Goal: Communication & Community: Answer question/provide support

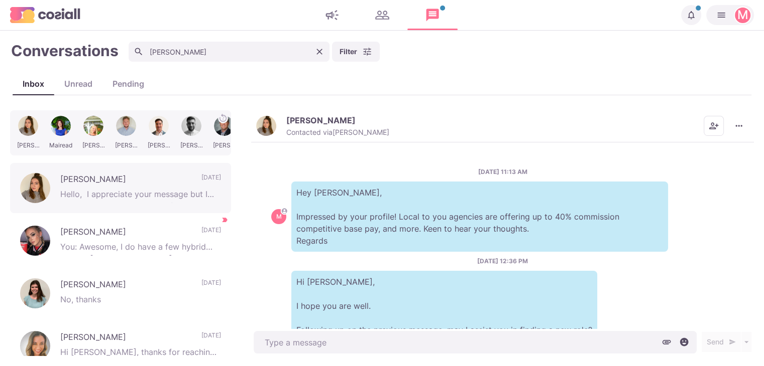
scroll to position [265, 0]
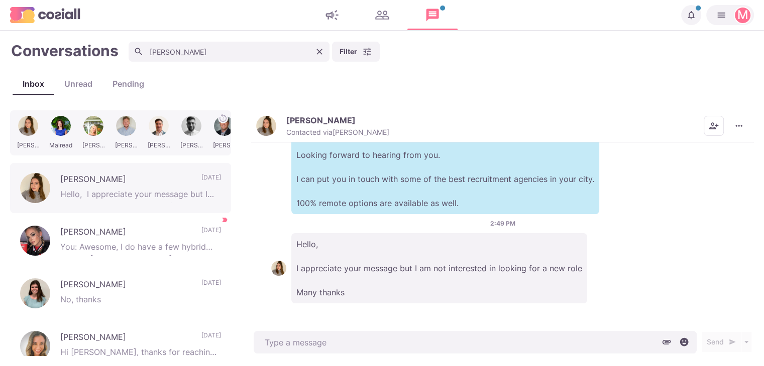
type textarea "x"
click at [319, 50] on icon "Clear" at bounding box center [319, 52] width 10 height 10
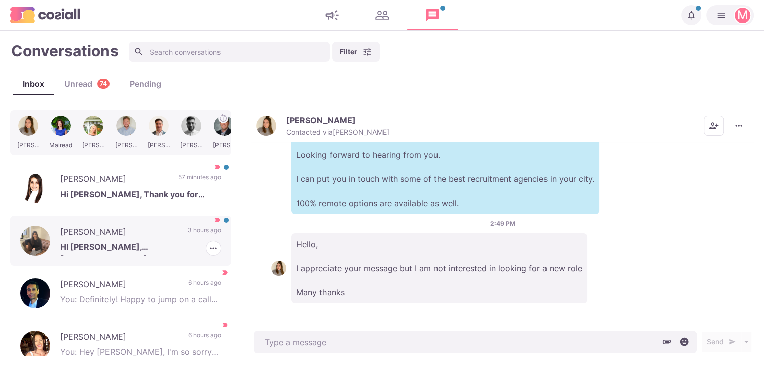
click at [88, 222] on div "[PERSON_NAME] HI [PERSON_NAME], [GEOGRAPHIC_DATA]! But wouldn't be looking unti…" at bounding box center [120, 241] width 221 height 50
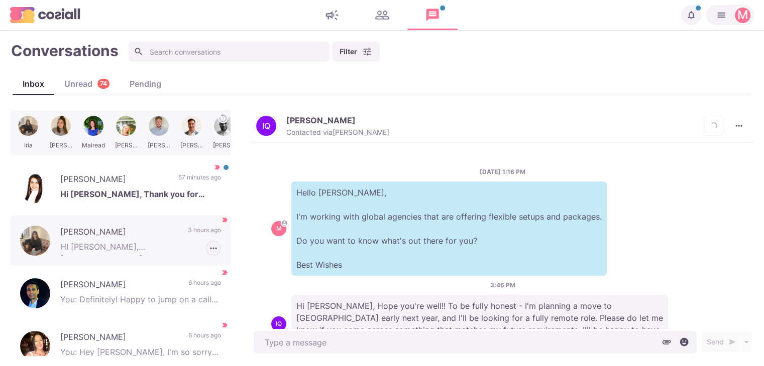
scroll to position [180, 0]
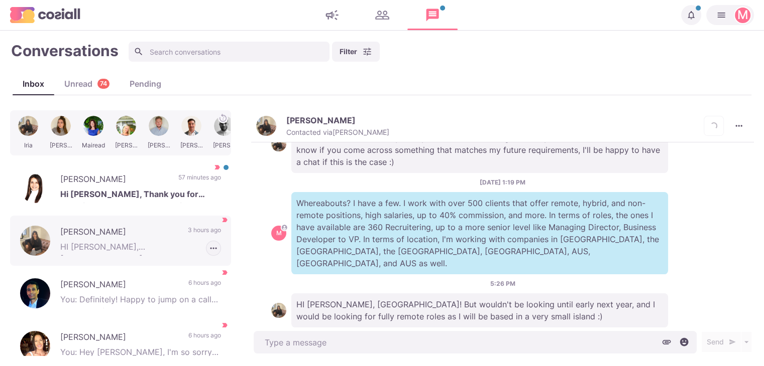
click at [208, 249] on icon "button" at bounding box center [213, 248] width 10 height 10
click at [198, 267] on button "Mark as Unread" at bounding box center [171, 271] width 97 height 16
click at [510, 294] on p "HI [PERSON_NAME], [GEOGRAPHIC_DATA]! But wouldn't be looking until early next y…" at bounding box center [479, 311] width 376 height 34
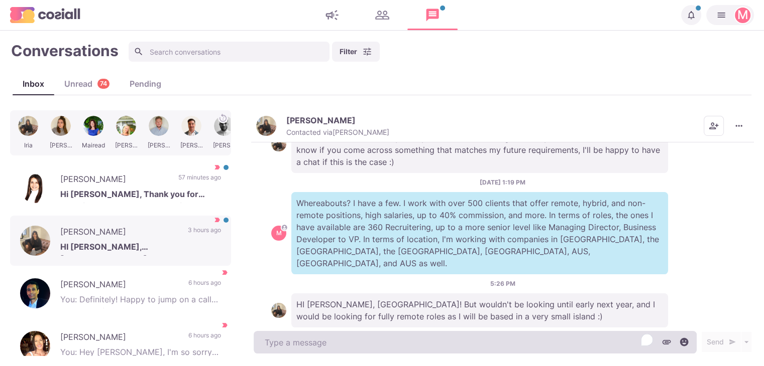
click at [376, 344] on textarea "To enrich screen reader interactions, please activate Accessibility in Grammarl…" at bounding box center [475, 342] width 443 height 23
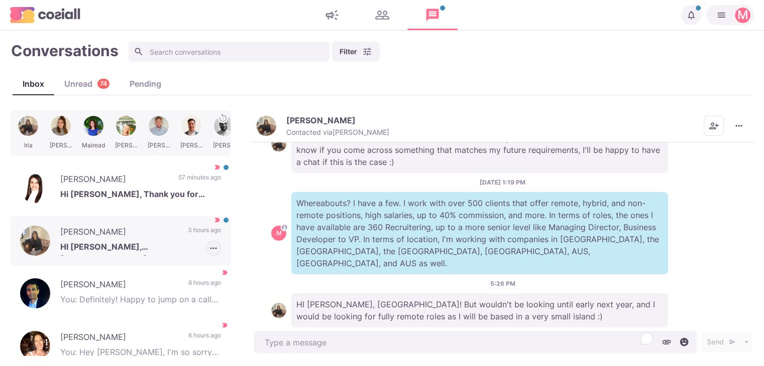
click at [208, 249] on icon "button" at bounding box center [213, 248] width 10 height 10
click at [187, 289] on button "Mark as Not Important" at bounding box center [171, 287] width 97 height 16
click at [269, 116] on button "[PERSON_NAME] Contacted via [PERSON_NAME]" at bounding box center [322, 126] width 133 height 22
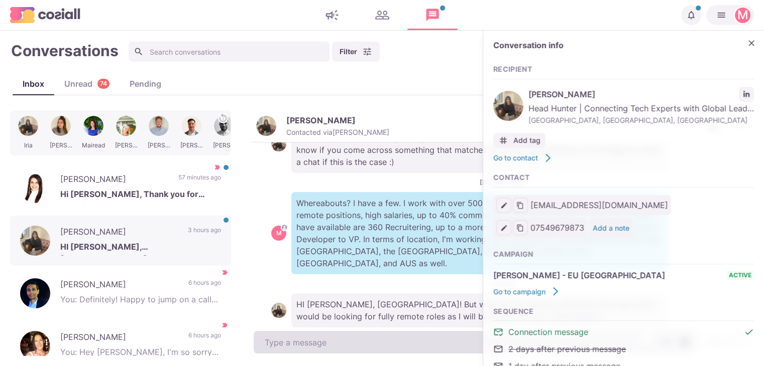
click at [354, 334] on textarea "To enrich screen reader interactions, please activate Accessibility in Grammarl…" at bounding box center [475, 342] width 443 height 23
type textarea "x"
type textarea "A"
type textarea "x"
type textarea "Aw"
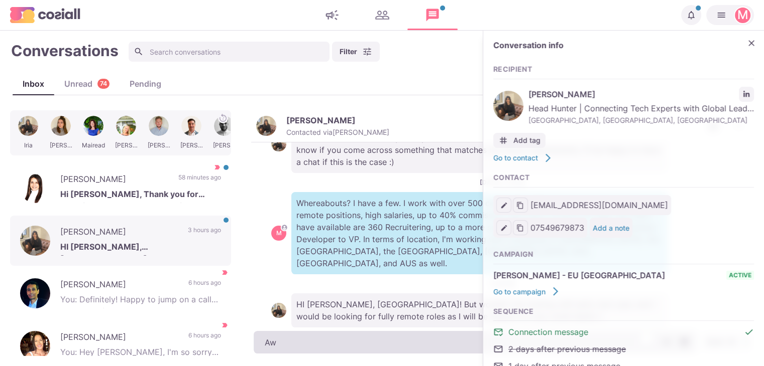
type textarea "x"
type textarea "Awe"
type textarea "x"
type textarea "Awes"
type textarea "x"
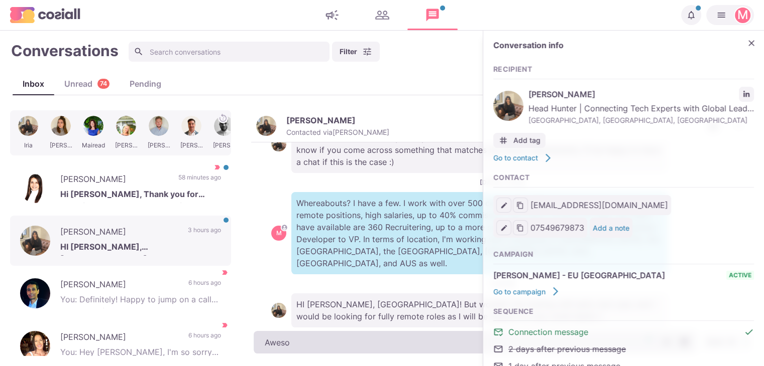
type textarea "Awesom"
type textarea "x"
type textarea "Awesome"
type textarea "x"
type textarea "Awesome!"
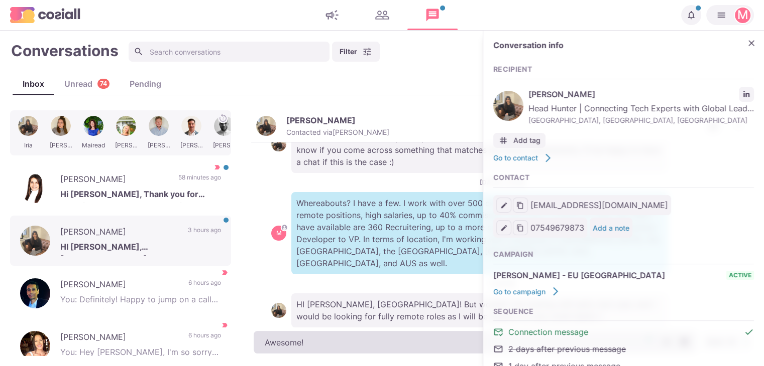
type textarea "x"
type textarea "Awesome! I"
type textarea "x"
type textarea "Awesome! I"
type textarea "x"
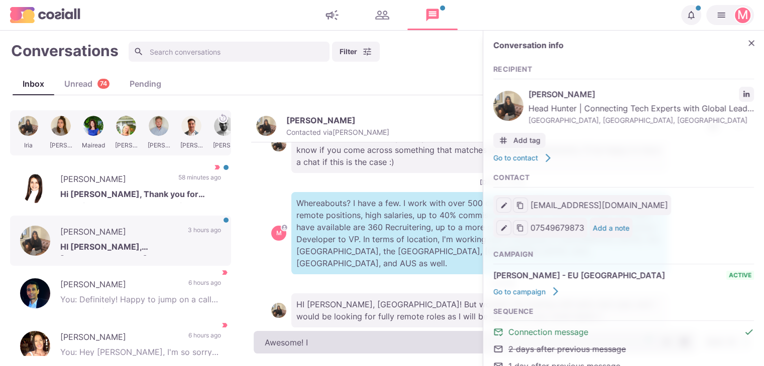
type textarea "Awesome! I g"
type textarea "x"
type textarea "Awesome! I go"
type textarea "x"
type textarea "Awesome! I got"
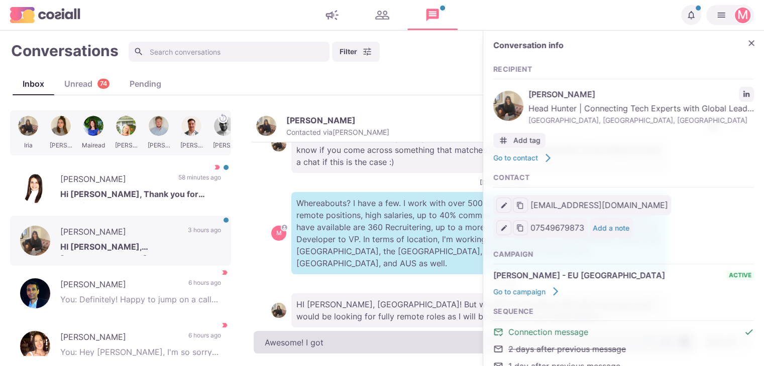
type textarea "x"
type textarea "Awesome! I got a"
type textarea "x"
type textarea "Awesome! I got a"
type textarea "x"
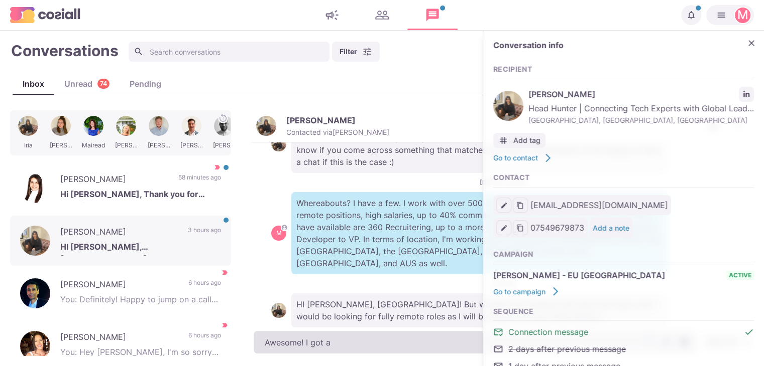
type textarea "Awesome! I got a l"
type textarea "x"
type textarea "Awesome! I got a lo"
type textarea "x"
type textarea "Awesome! I got a lot"
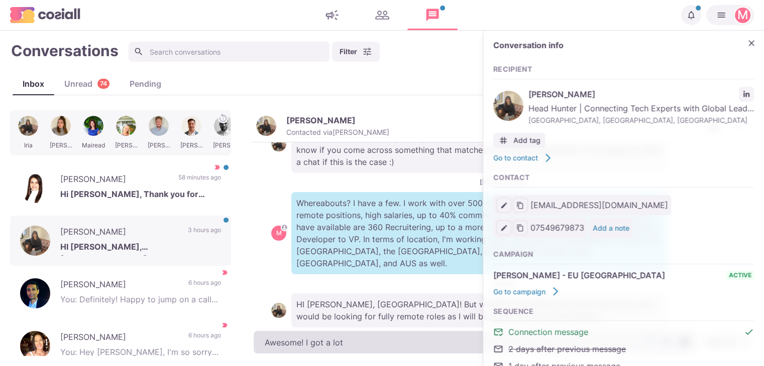
type textarea "x"
type textarea "Awesome! I got a lot"
type textarea "x"
type textarea "Awesome! I got a lot o"
type textarea "x"
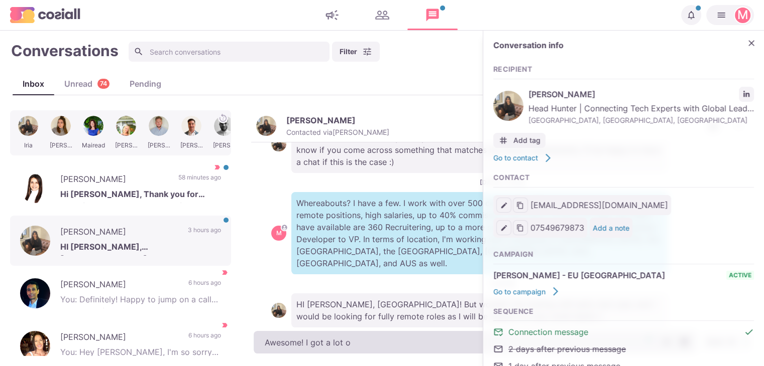
type textarea "Awesome! I got a lot of"
type textarea "x"
type textarea "Awesome! I got a lot of"
type textarea "x"
type textarea "Awesome! I got a lot of f"
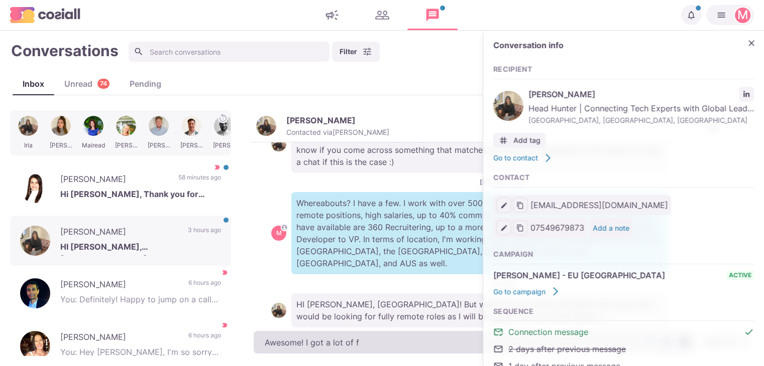
type textarea "x"
type textarea "Awesome! I got a lot of fu"
type textarea "x"
type textarea "Awesome! I got a lot of ful"
type textarea "x"
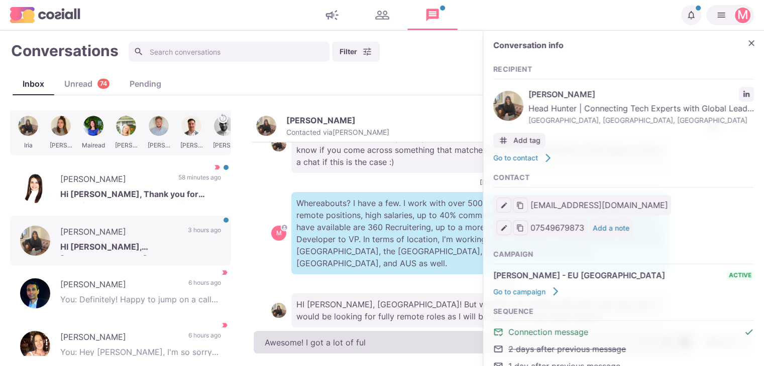
type textarea "Awesome! I got a lot of full"
type textarea "x"
type textarea "Awesome! I got a lot of fully"
type textarea "x"
type textarea "Awesome! I got a lot of fully r"
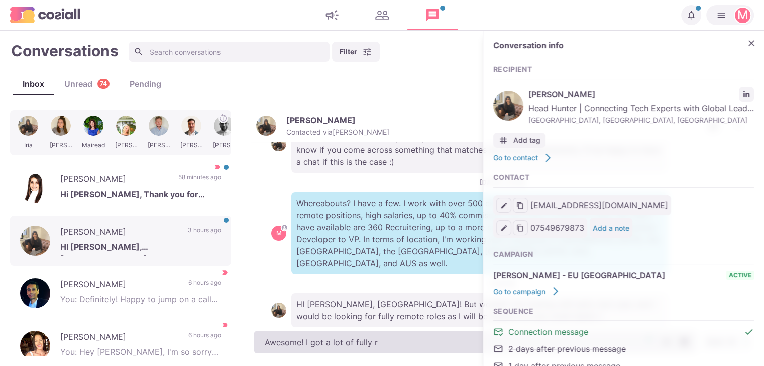
type textarea "x"
type textarea "Awesome! I got a lot of fully re"
type textarea "x"
type textarea "Awesome! I got a lot of fully rem"
type textarea "x"
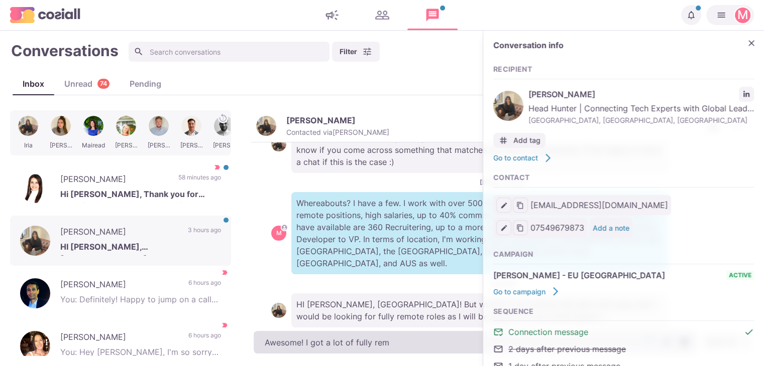
type textarea "Awesome! I got a lot of fully remo"
type textarea "x"
type textarea "Awesome! I got a lot of fully remote"
type textarea "x"
type textarea "Awesome! I got a lot of fully remote"
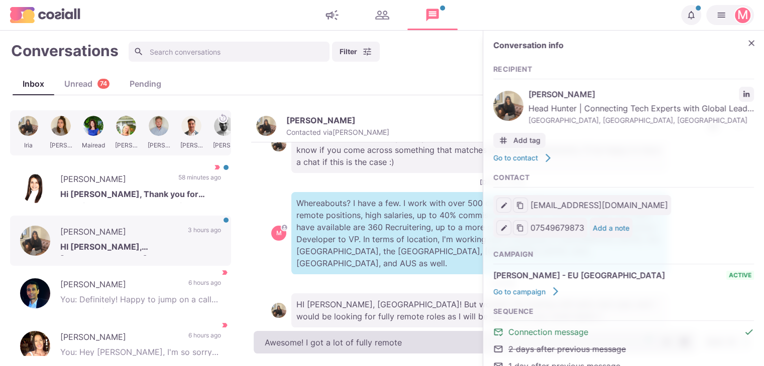
type textarea "x"
type textarea "Awesome! I got a lot of fully remote co"
type textarea "x"
type textarea "Awesome! I got a lot of fully remote com"
type textarea "x"
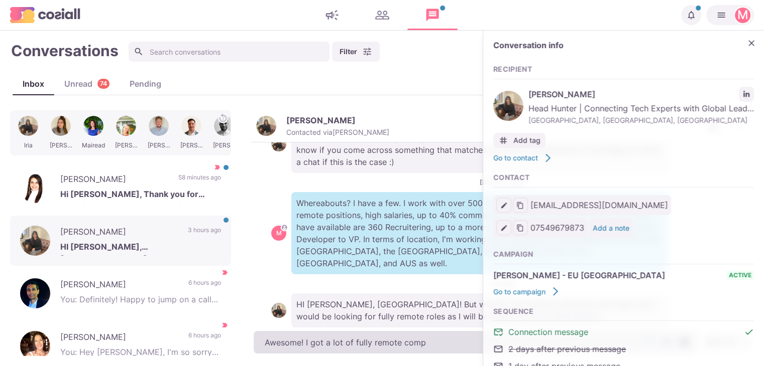
type textarea "Awesome! I got a lot of fully remote compa"
type textarea "x"
type textarea "Awesome! I got a lot of fully remote compani"
type textarea "x"
type textarea "Awesome! I got a lot of fully remote companie"
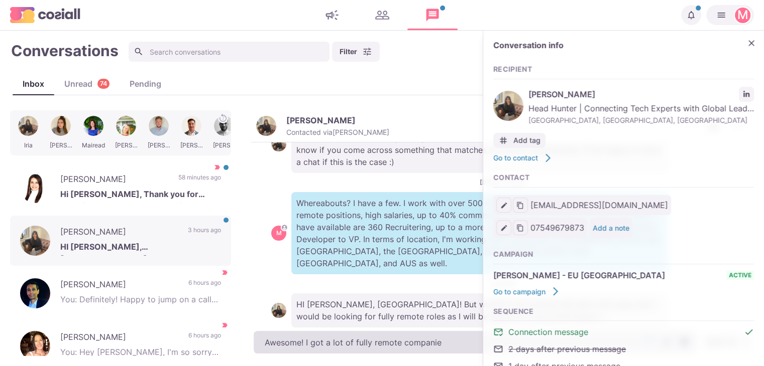
type textarea "x"
type textarea "Awesome! I got a lot of fully remote companies"
type textarea "x"
type textarea "Awesome! I got a lot of fully remote companies,"
type textarea "x"
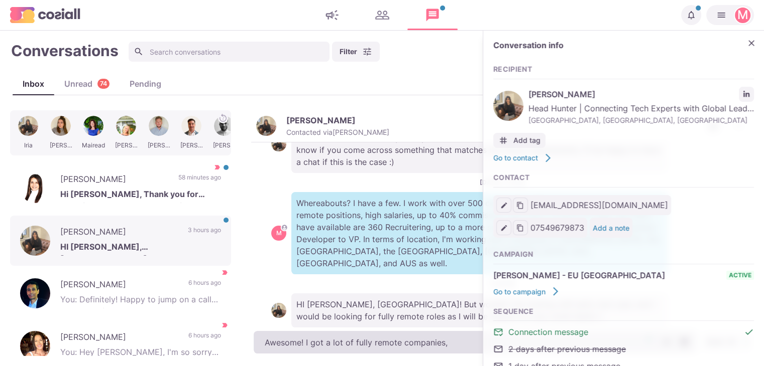
type textarea "Awesome! I got a lot of fully remote companies,"
type textarea "x"
type textarea "Awesome! I got a lot of fully remote companies, d"
type textarea "x"
type textarea "Awesome! I got a lot of fully remote companies,"
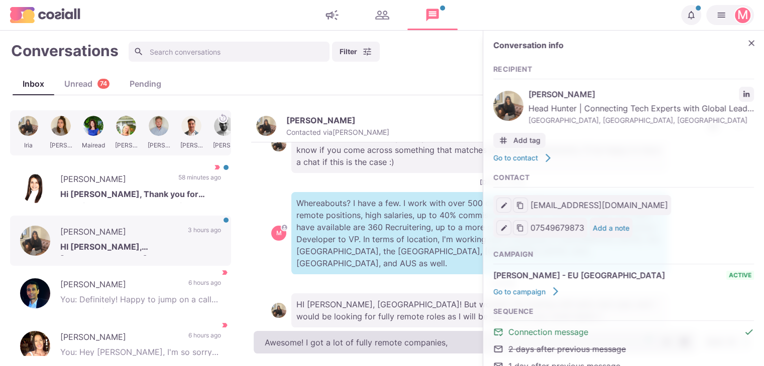
type textarea "x"
type textarea "Awesome! I got a lot of fully remote companies, h"
type textarea "x"
type textarea "Awesome! I got a lot of fully remote companies, ho"
type textarea "x"
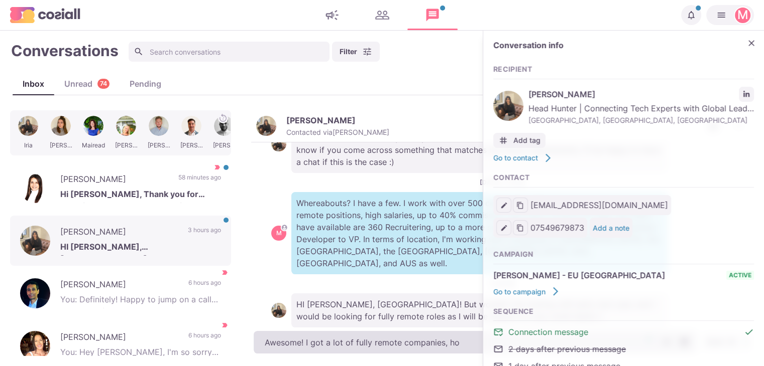
type textarea "Awesome! I got a lot of fully remote companies, how"
type textarea "x"
type textarea "Awesome! I got a lot of fully remote companies, [PERSON_NAME]"
type textarea "x"
type textarea "Awesome! I got a lot of fully remote companies, howev"
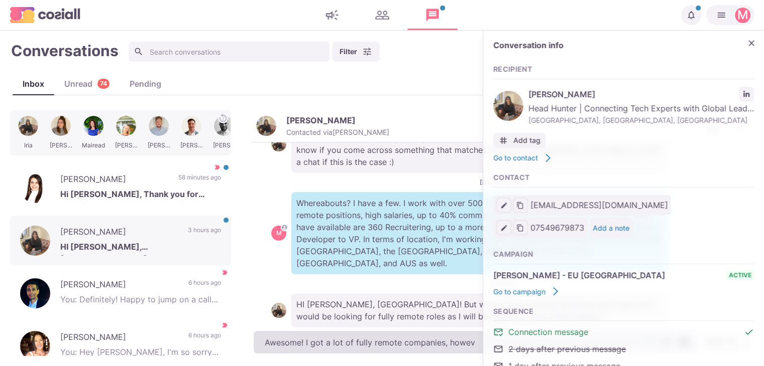
type textarea "x"
type textarea "Awesome! I got a lot of fully remote companies, howeve"
type textarea "x"
type textarea "Awesome! I got a lot of fully remote companies, however"
type textarea "x"
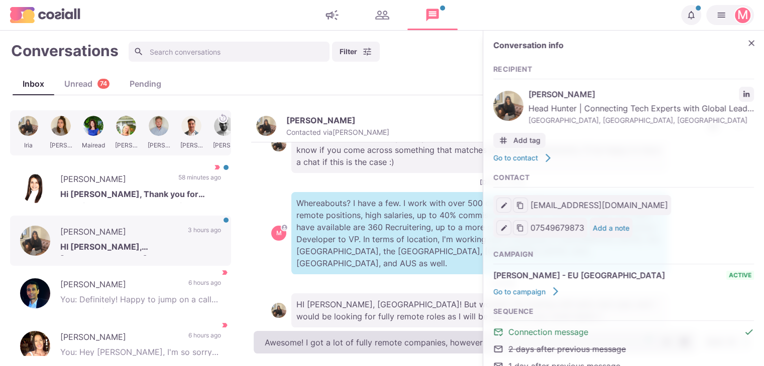
type textarea "Awesome! I got a lot of fully remote companies, however"
type textarea "x"
type textarea "Awesome! I got a lot of fully remote companies, however a"
type textarea "x"
type textarea "Awesome! I got a lot of fully remote companies, however at"
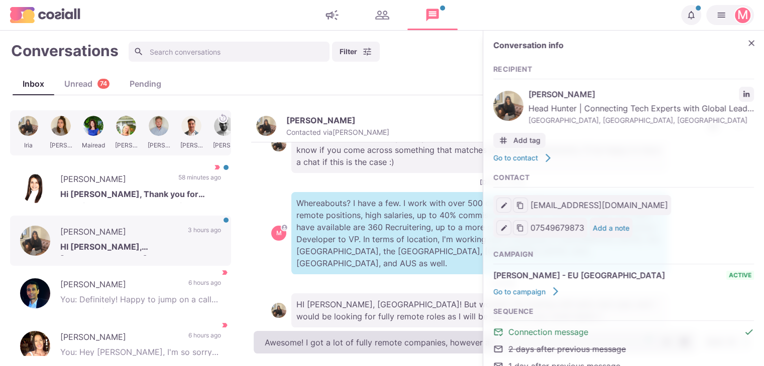
type textarea "x"
type textarea "Awesome! I got a lot of fully remote companies, however at"
type textarea "x"
type textarea "Awesome! I got a lot of fully remote companies, however at t"
type textarea "x"
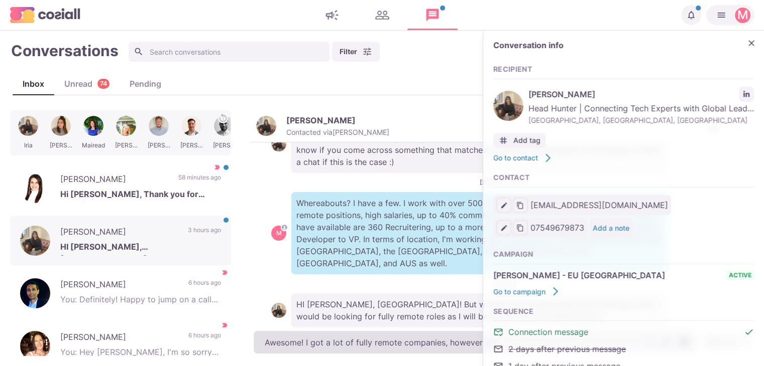
type textarea "Awesome! I got a lot of fully remote companies, however at th"
type textarea "x"
type textarea "Awesome! I got a lot of fully remote companies, however at the"
type textarea "x"
type textarea "Awesome! I got a lot of fully remote companies, however at the mo"
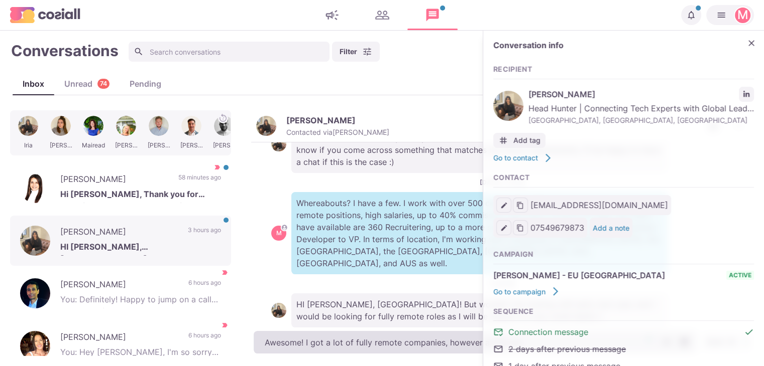
type textarea "x"
type textarea "Awesome! I got a lot of fully remote companies, however at the mome"
type textarea "x"
type textarea "Awesome! I got a lot of fully remote companies, however at the momen"
type textarea "x"
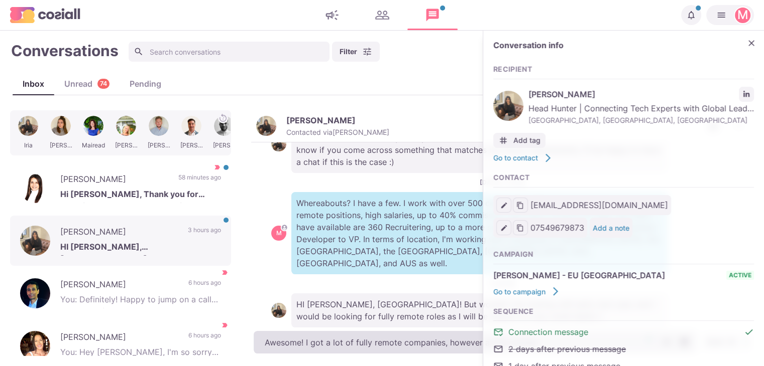
type textarea "Awesome! I got a lot of fully remote companies, however at the moment"
type textarea "x"
type textarea "Awesome! I got a lot of fully remote companies, however at the moment"
type textarea "x"
type textarea "Awesome! I got a lot of fully remote companies, however at the moment"
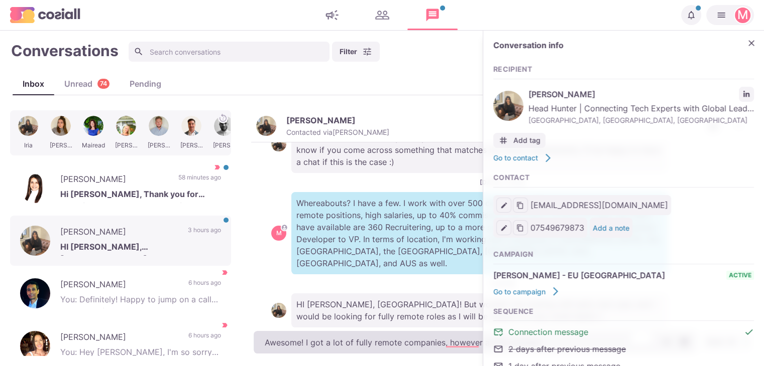
type textarea "x"
type textarea "Awesome! I got a lot of fully remote companies, however at the momen"
type textarea "x"
type textarea "Awesome! I got a lot of fully remote companies, however at the mome"
type textarea "x"
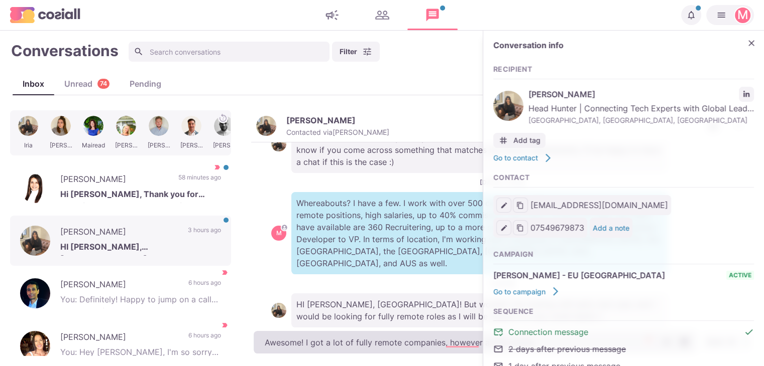
type textarea "Awesome! I got a lot of fully remote companies, however at the mom"
type textarea "x"
type textarea "Awesome! I got a lot of fully remote companies, however at the mo"
type textarea "x"
type textarea "Awesome! I got a lot of fully remote companies, however at the m"
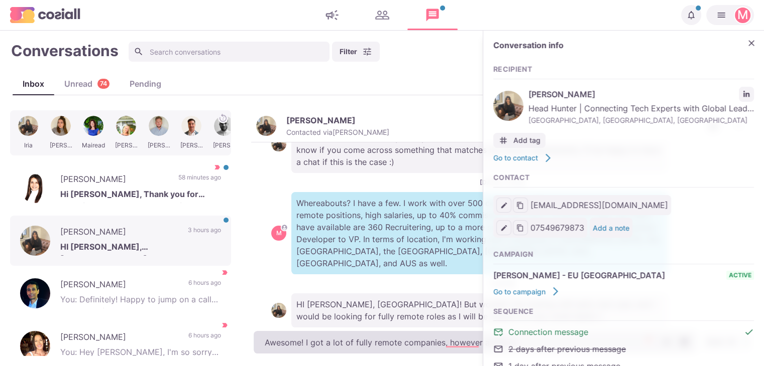
type textarea "x"
type textarea "Awesome! I got a lot of fully remote companies, however at the"
type textarea "x"
type textarea "Awesome! I got a lot of fully remote companies, however at the"
type textarea "x"
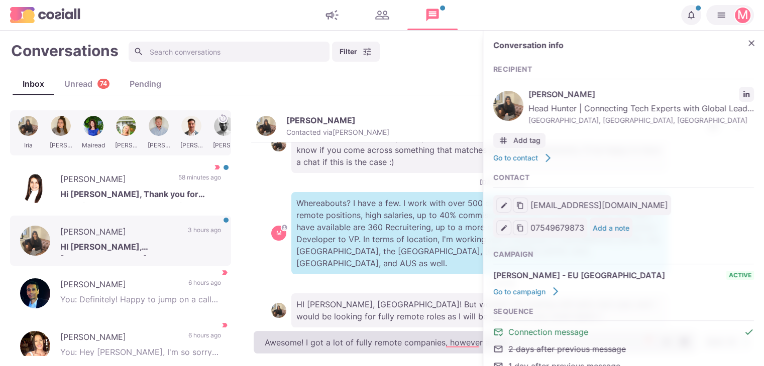
type textarea "Awesome! I got a lot of fully remote companies, however at th"
type textarea "x"
type textarea "Awesome! I got a lot of fully remote companies, however at t"
type textarea "x"
type textarea "Awesome! I got a lot of fully remote companies, however at"
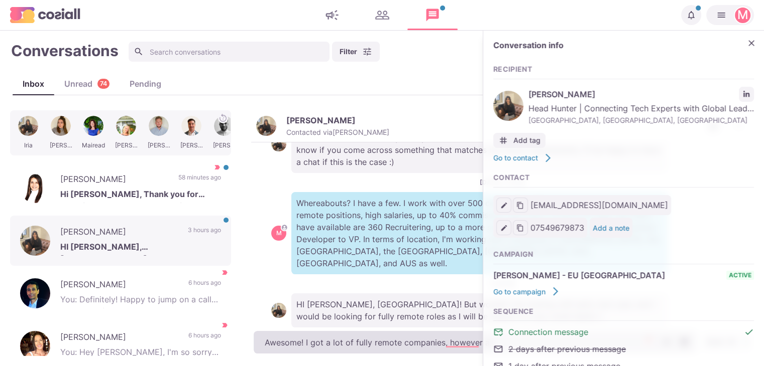
type textarea "x"
type textarea "Awesome! I got a lot of fully remote companies, however at"
type textarea "x"
type textarea "Awesome! I got a lot of fully remote companies, howev"
type textarea "x"
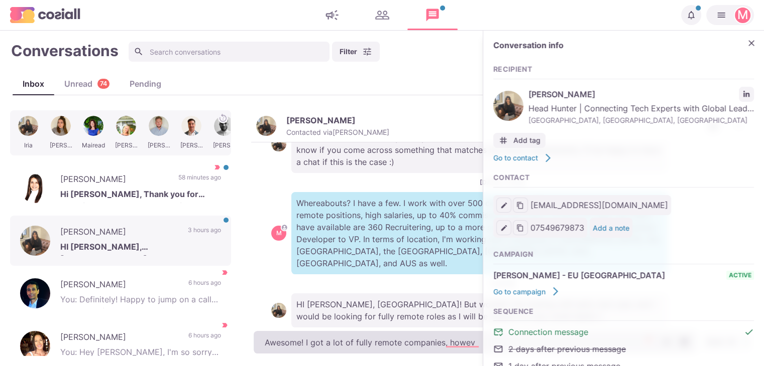
type textarea "Awesome! I got a lot of fully remote companies, [PERSON_NAME]"
type textarea "x"
type textarea "Awesome! I got a lot of fully remote companies, how"
type textarea "x"
type textarea "Awesome! I got a lot of fully remote companies, ho"
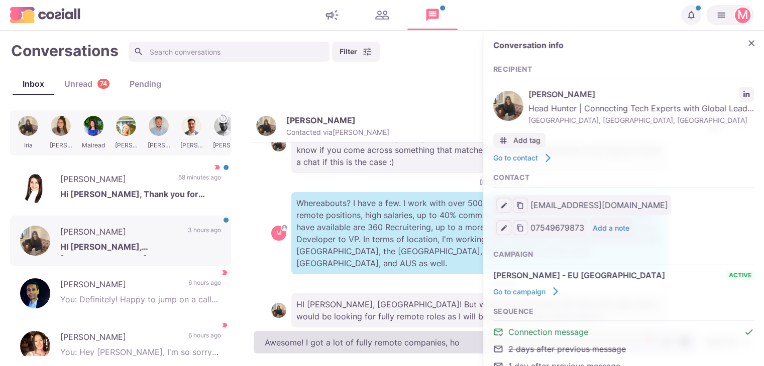
type textarea "x"
type textarea "Awesome! I got a lot of fully remote companies, h"
type textarea "x"
type textarea "Awesome! I got a lot of fully remote companies,"
type textarea "x"
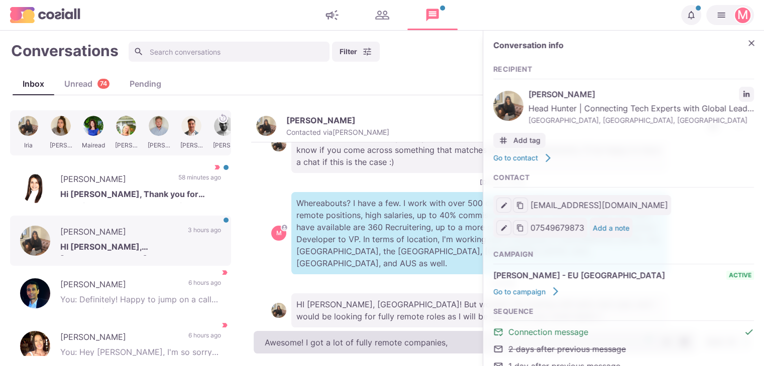
type textarea "Awesome! I got a lot of fully remote companies, t"
type textarea "x"
type textarea "Awesome! I got a lot of fully remote companies, th"
type textarea "x"
type textarea "Awesome! I got a lot of fully remote companies, they"
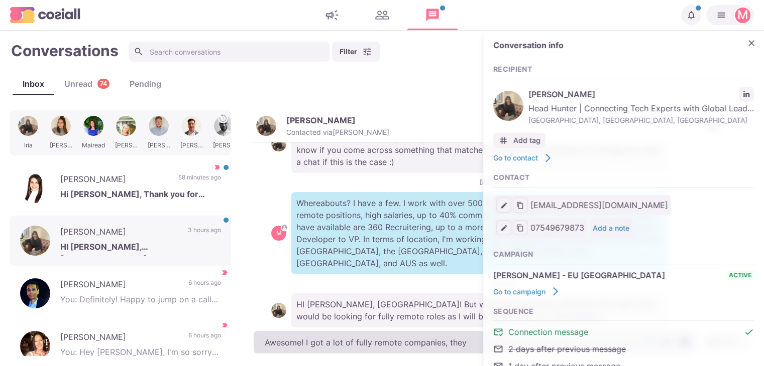
type textarea "x"
type textarea "Awesome! I got a lot of fully remote companies, they d"
type textarea "x"
type textarea "Awesome! I got a lot of fully remote companies, they do"
type textarea "x"
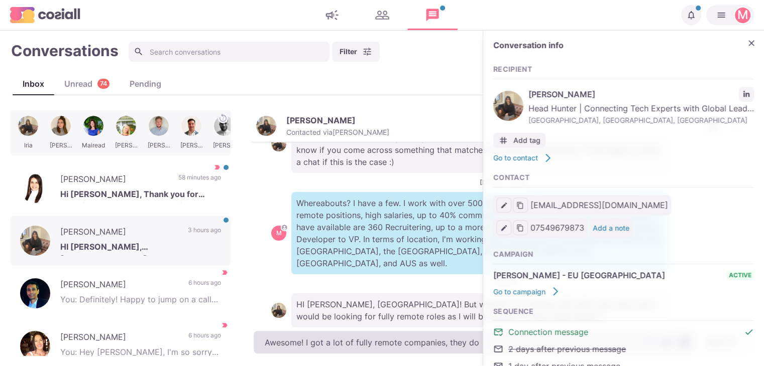
type textarea "Awesome! I got a lot of fully remote companies, they do"
type textarea "x"
type textarea "Awesome! I got a lot of fully remote companies, they do re"
type textarea "x"
type textarea "Awesome! I got a lot of fully remote companies, they do req"
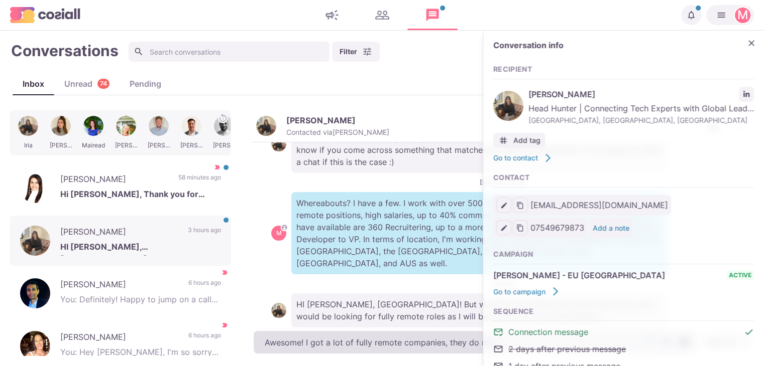
type textarea "x"
type textarea "Awesome! I got a lot of fully remote companies, they do requi"
type textarea "x"
type textarea "Awesome! I got a lot of fully remote companies, they do requir"
type textarea "x"
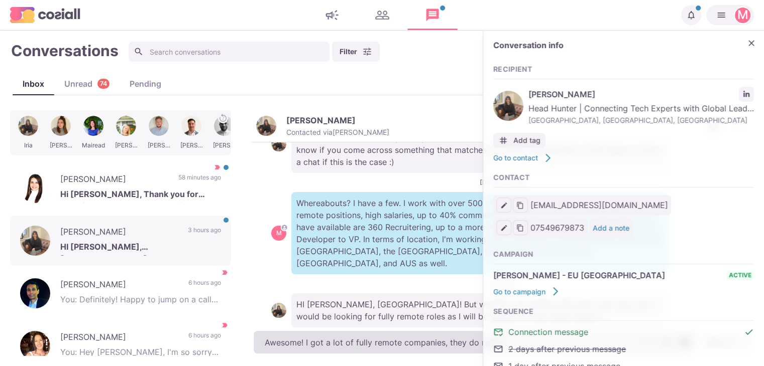
type textarea "Awesome! I got a lot of fully remote companies, they do require"
type textarea "x"
type textarea "Awesome! I got a lot of fully remote companies, they do require"
type textarea "x"
type textarea "Awesome! I got a lot of fully remote companies, they do require p"
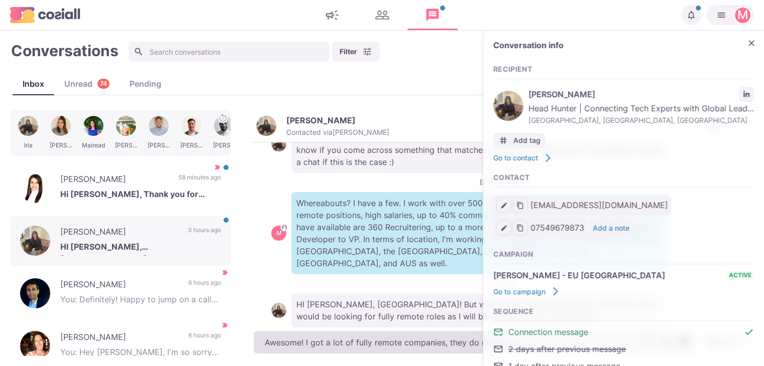
type textarea "x"
type textarea "Awesome! I got a lot of fully remote companies, they do require pe"
type textarea "x"
type textarea "Awesome! I got a lot of fully remote companies, they do require peo"
type textarea "x"
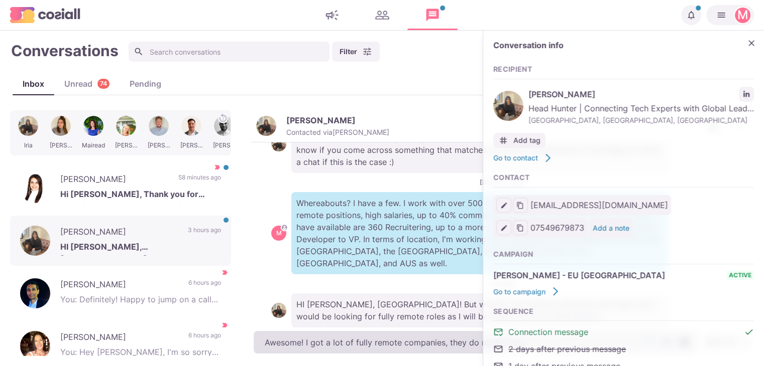
type textarea "Awesome! I got a lot of fully remote companies, they do require peop"
type textarea "x"
type textarea "Awesome! I got a lot of fully remote companies, they do require peopl"
type textarea "x"
type textarea "Awesome! I got a lot of fully remote companies, they do require people"
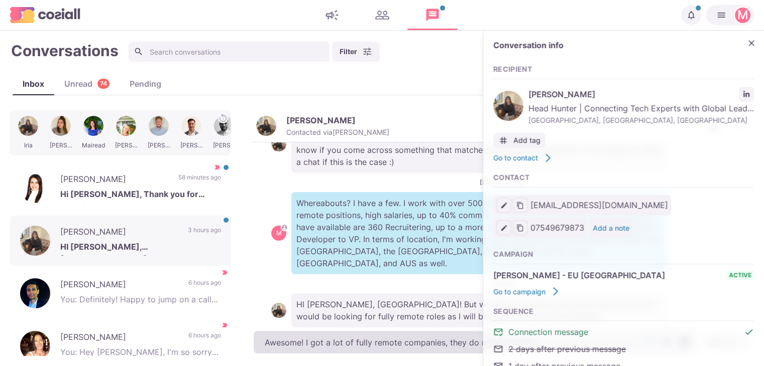
type textarea "x"
type textarea "Awesome! I got a lot of fully remote companies, they do require people to"
type textarea "x"
type textarea "Awesome! I got a lot of fully remote companies, they do require people to"
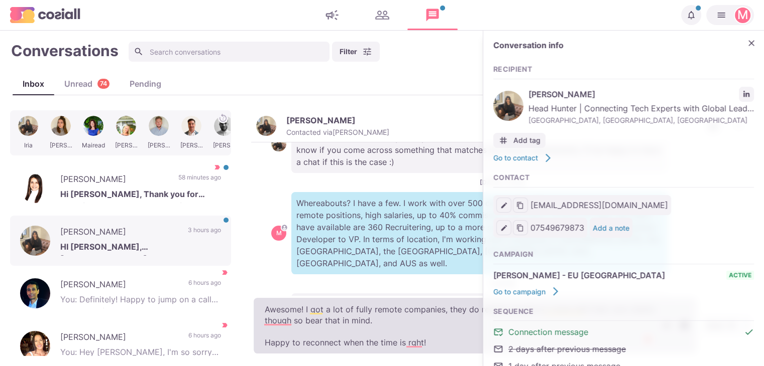
click at [281, 322] on textarea "Awesome! I got a lot of fully remote companies, they do require people to come …" at bounding box center [475, 326] width 443 height 56
click at [318, 307] on textarea "Awesome! I got a lot of fully remote companies, they do require people to come …" at bounding box center [475, 326] width 443 height 56
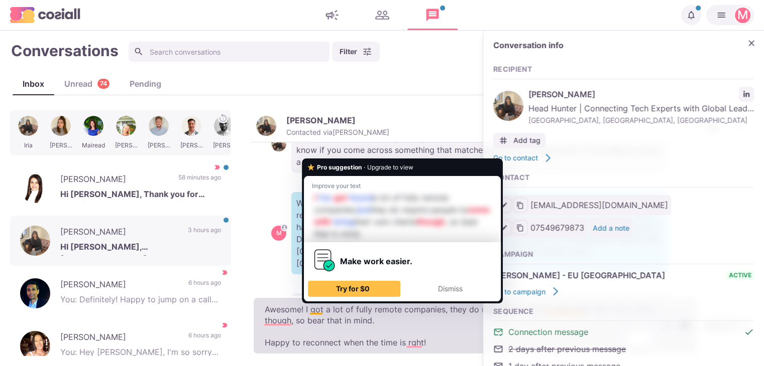
click at [318, 305] on textarea "Awesome! I got a lot of fully remote companies, they do require people to come …" at bounding box center [475, 326] width 443 height 56
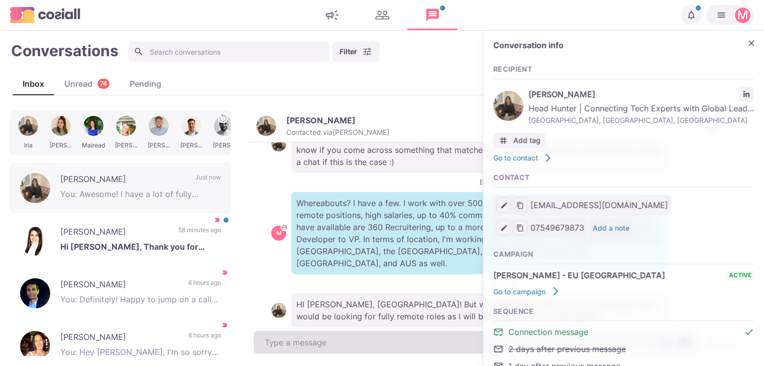
scroll to position [257, 0]
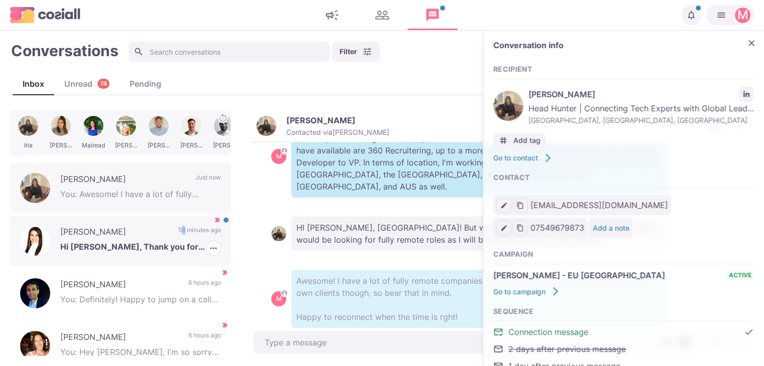
click at [178, 237] on p "58 minutes ago" at bounding box center [199, 233] width 43 height 15
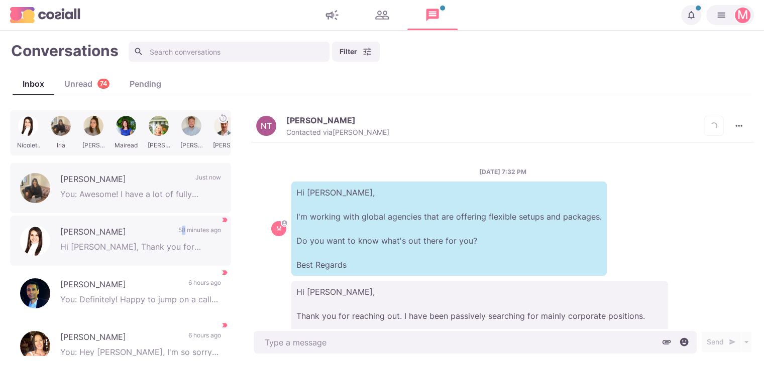
scroll to position [120, 0]
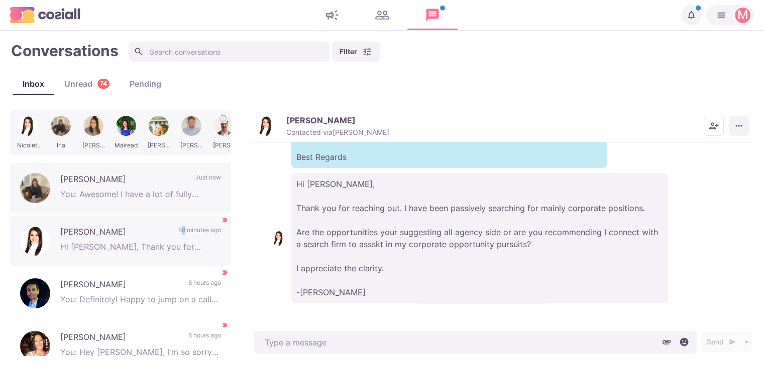
click at [739, 124] on icon "More menu" at bounding box center [738, 126] width 10 height 10
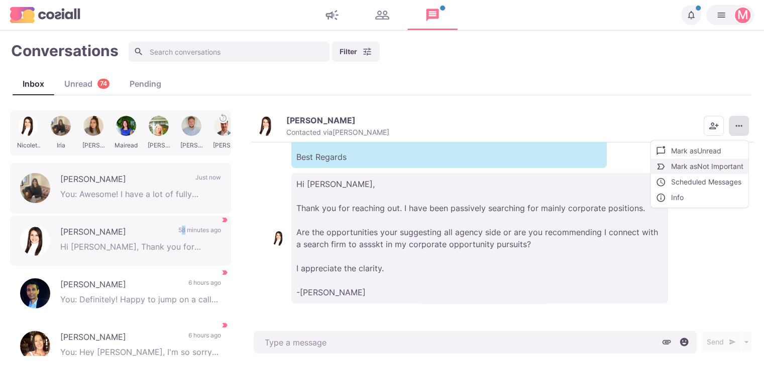
click at [697, 167] on button "Mark as Not Important" at bounding box center [699, 167] width 97 height 16
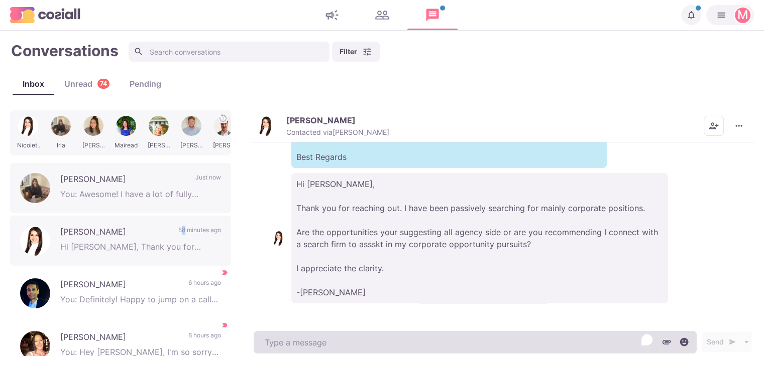
click at [319, 345] on textarea "To enrich screen reader interactions, please activate Accessibility in Grammarl…" at bounding box center [475, 342] width 443 height 23
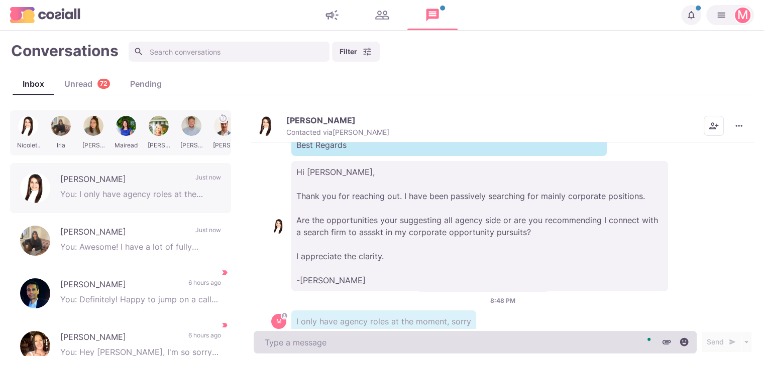
scroll to position [161, 0]
